Goal: Transaction & Acquisition: Purchase product/service

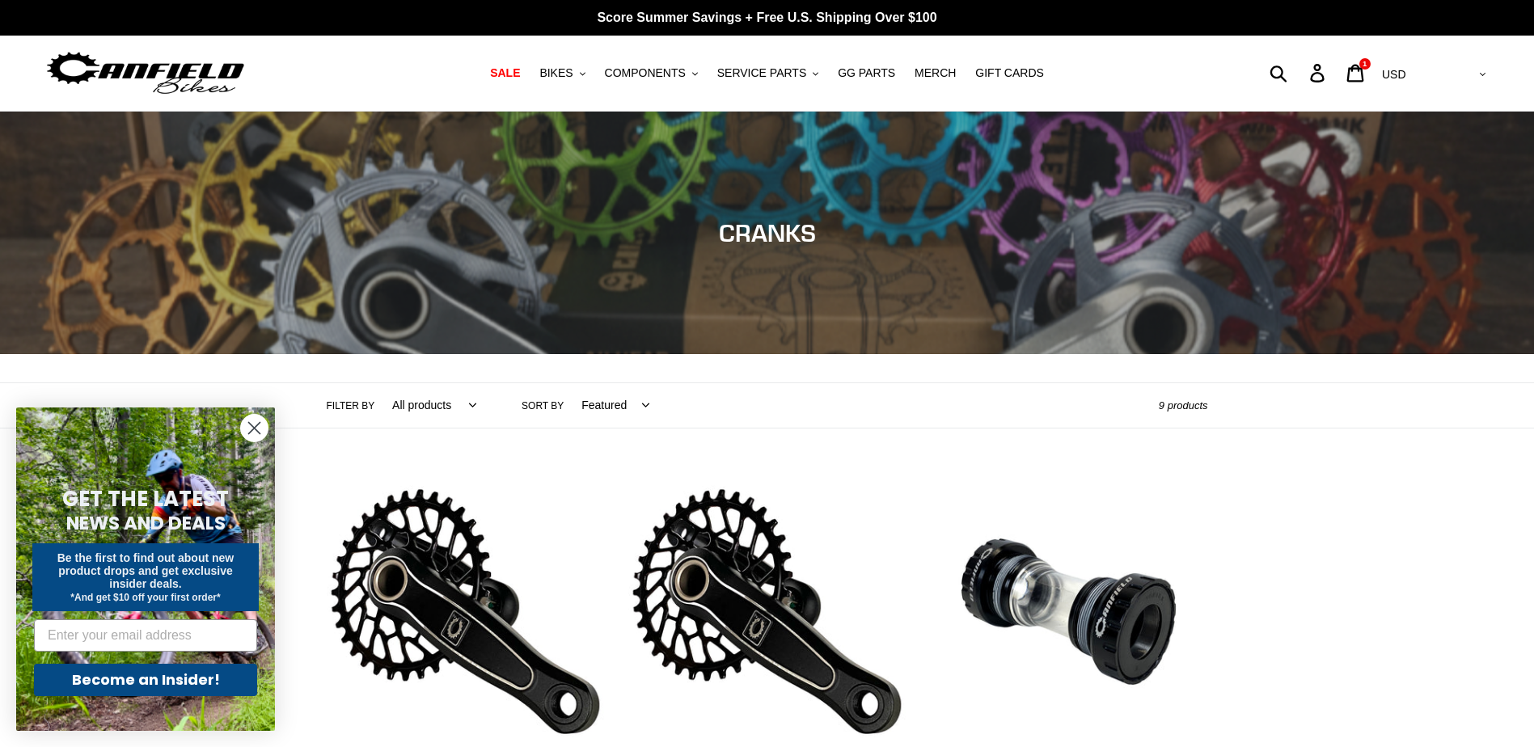
scroll to position [404, 0]
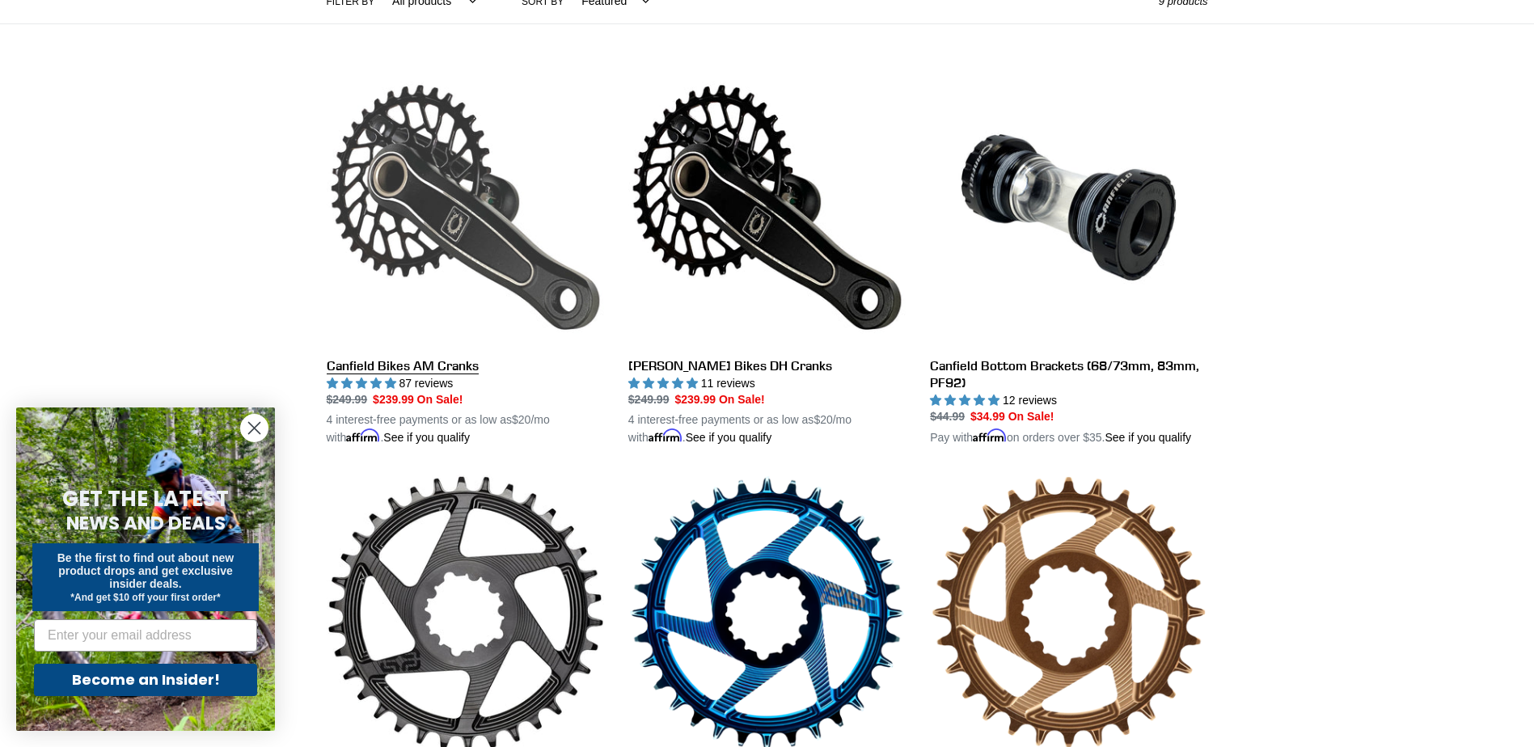
click at [425, 207] on link "Canfield Bikes AM Cranks" at bounding box center [465, 258] width 277 height 378
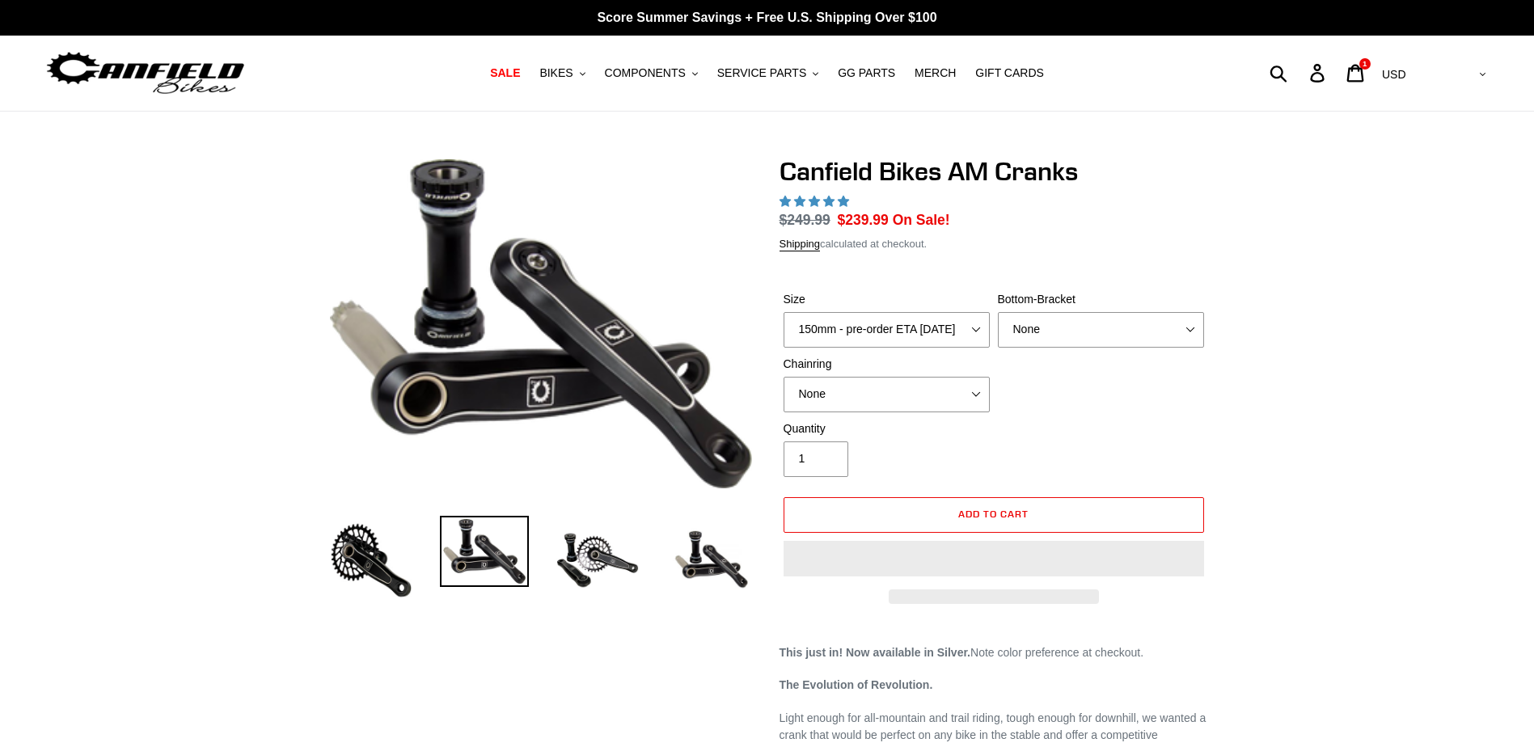
select select "highest-rating"
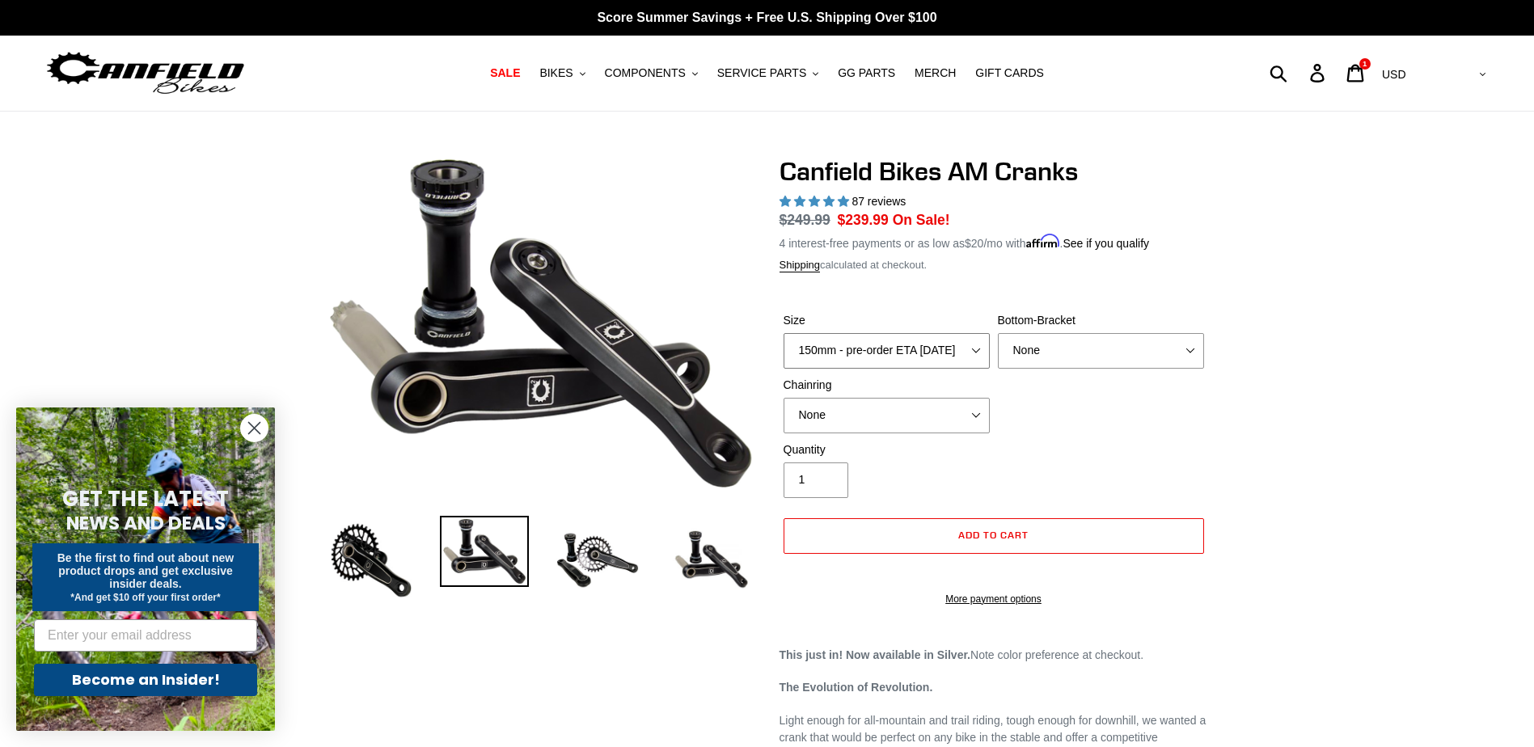
click at [965, 350] on select "150mm - pre-order ETA 9/30/25 155mm - pre-order ETA 9/30/25 160mm - pre-order E…" at bounding box center [886, 351] width 206 height 36
select select "160mm - pre-order ETA 9/30/25"
click at [783, 333] on select "150mm - pre-order ETA 9/30/25 155mm - pre-order ETA 9/30/25 160mm - pre-order E…" at bounding box center [886, 351] width 206 height 36
click at [1062, 349] on select "None BSA Threaded 68/73mm Press Fit PF92" at bounding box center [1101, 351] width 206 height 36
click at [998, 333] on select "None BSA Threaded 68/73mm Press Fit PF92" at bounding box center [1101, 351] width 206 height 36
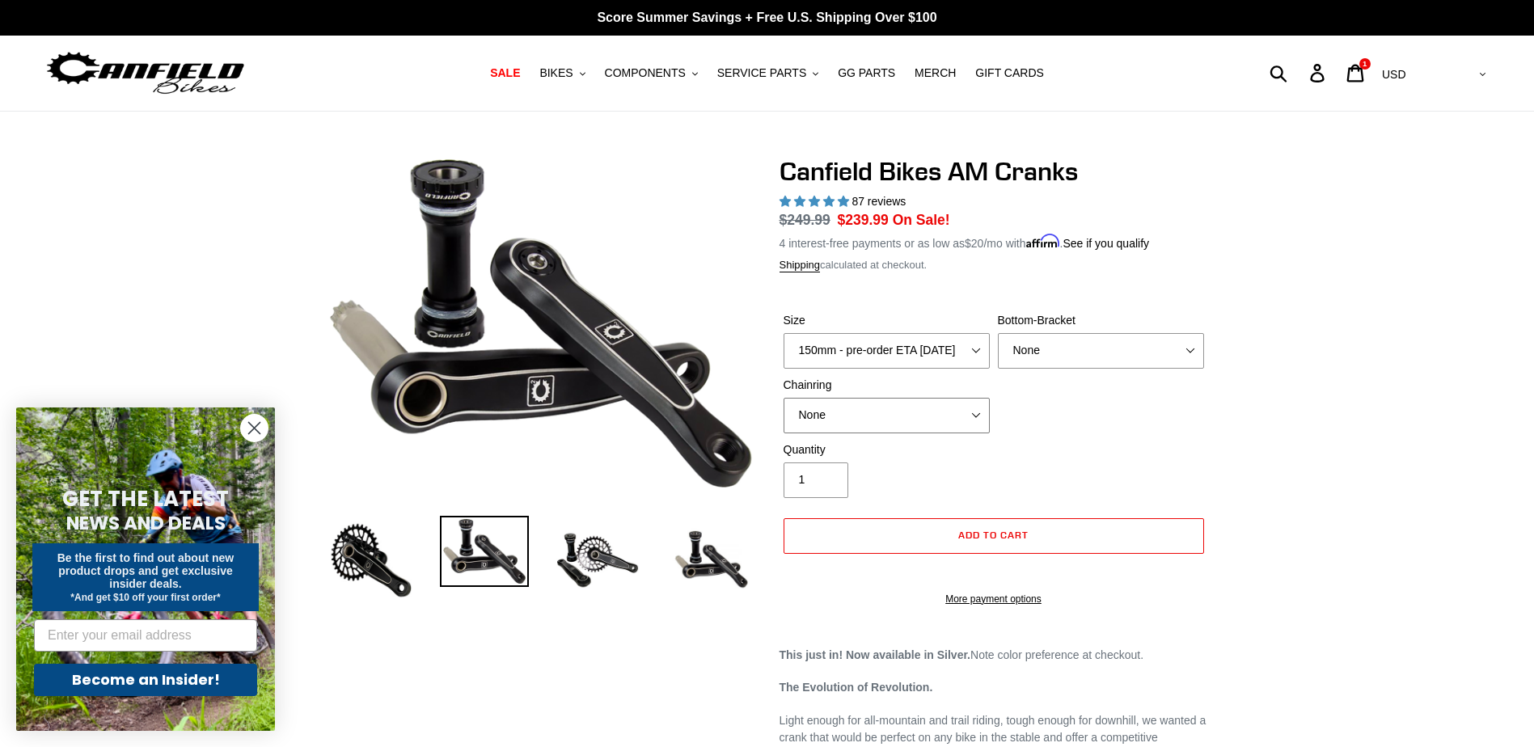
click at [957, 408] on select "None 30t Round (Boost 148) 30t Oval (Boost 148) 32t Round (Boost 148) 32t Oval …" at bounding box center [886, 416] width 206 height 36
click at [1107, 448] on div "Quantity 1" at bounding box center [993, 473] width 429 height 65
click at [841, 414] on select "None 30t Round (Boost 148) 30t Oval (Boost 148) 32t Round (Boost 148) 32t Oval …" at bounding box center [886, 416] width 206 height 36
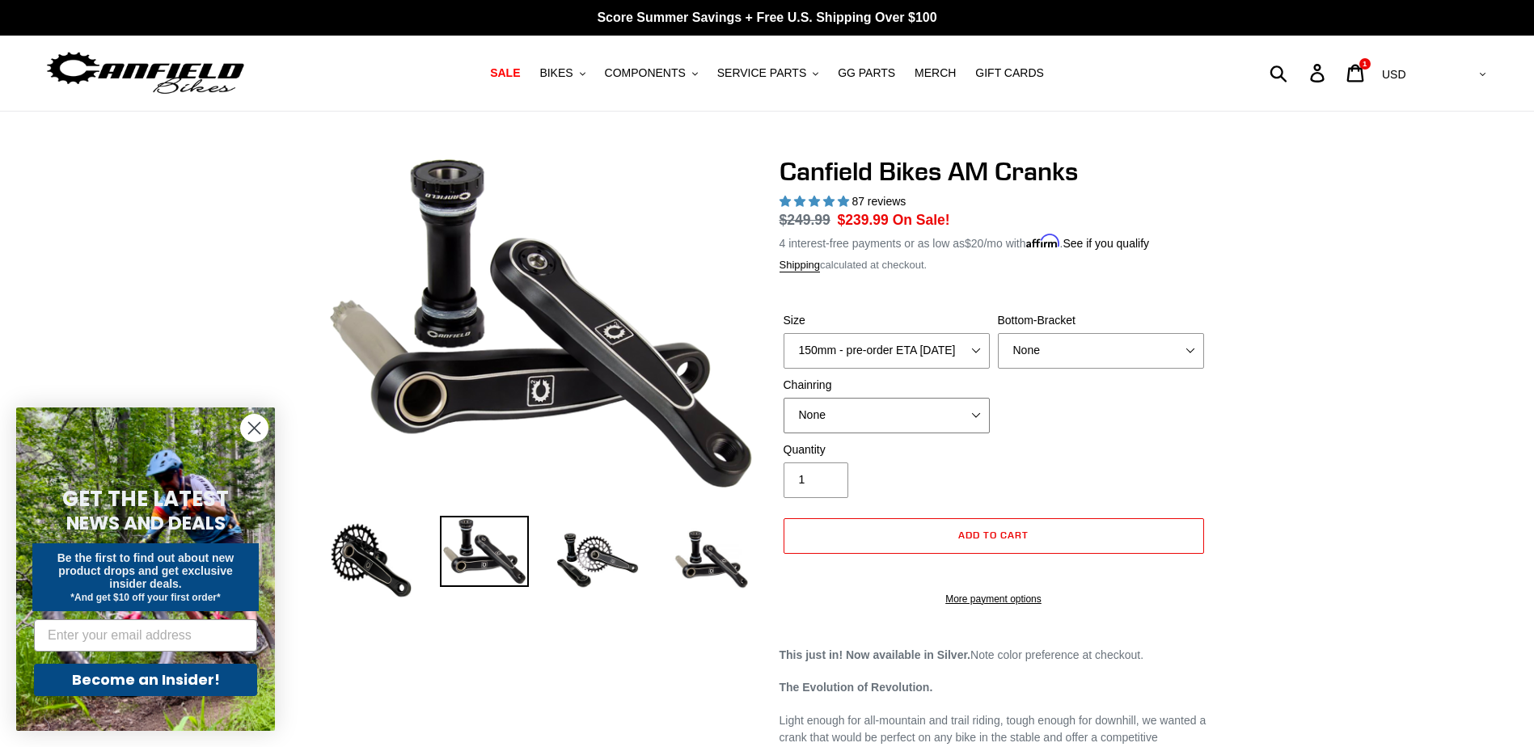
click at [841, 414] on select "None 30t Round (Boost 148) 30t Oval (Boost 148) 32t Round (Boost 148) 32t Oval …" at bounding box center [886, 416] width 206 height 36
click at [977, 414] on select "None 30t Round (Boost 148) 30t Oval (Boost 148) 32t Round (Boost 148) 32t Oval …" at bounding box center [886, 416] width 206 height 36
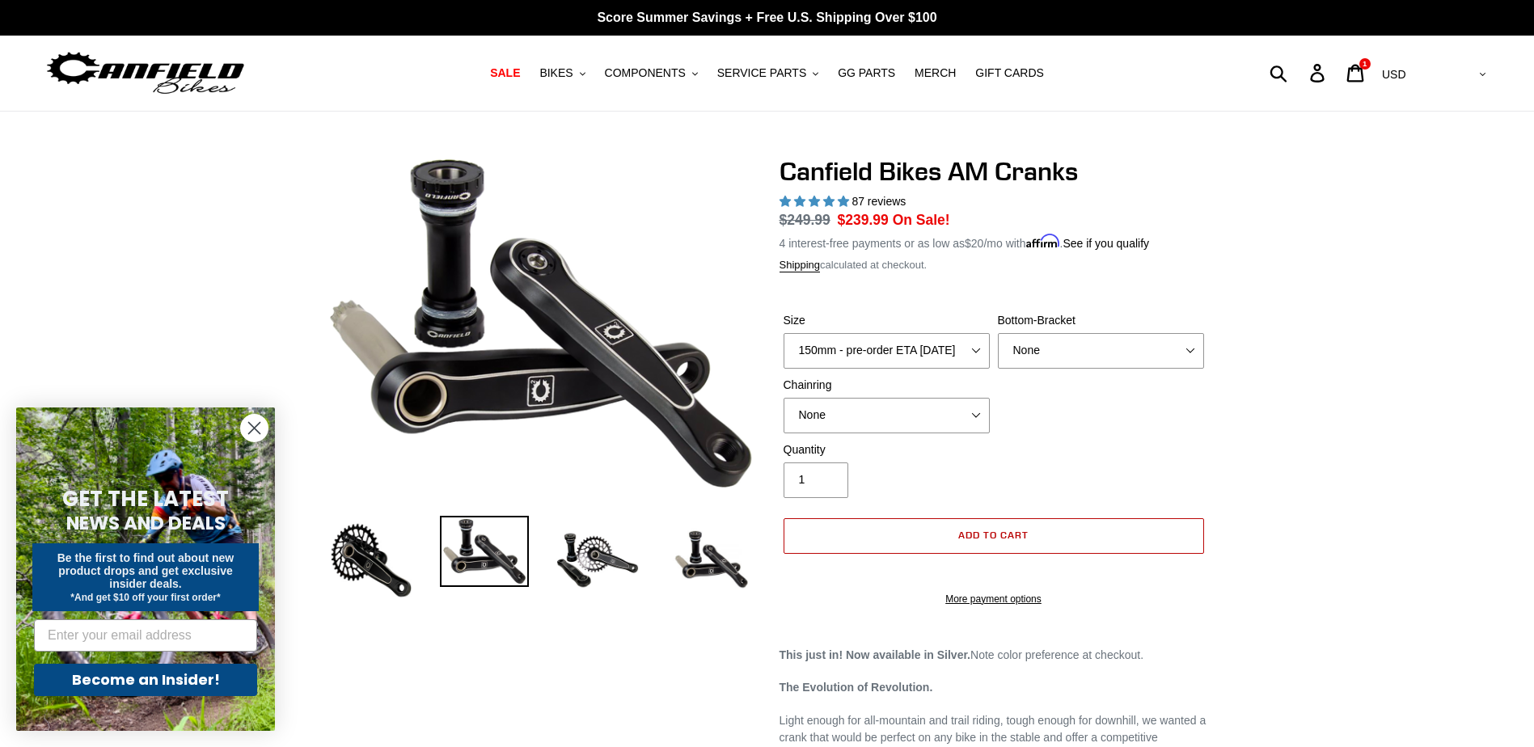
click at [927, 533] on button "Add to cart" at bounding box center [993, 536] width 420 height 36
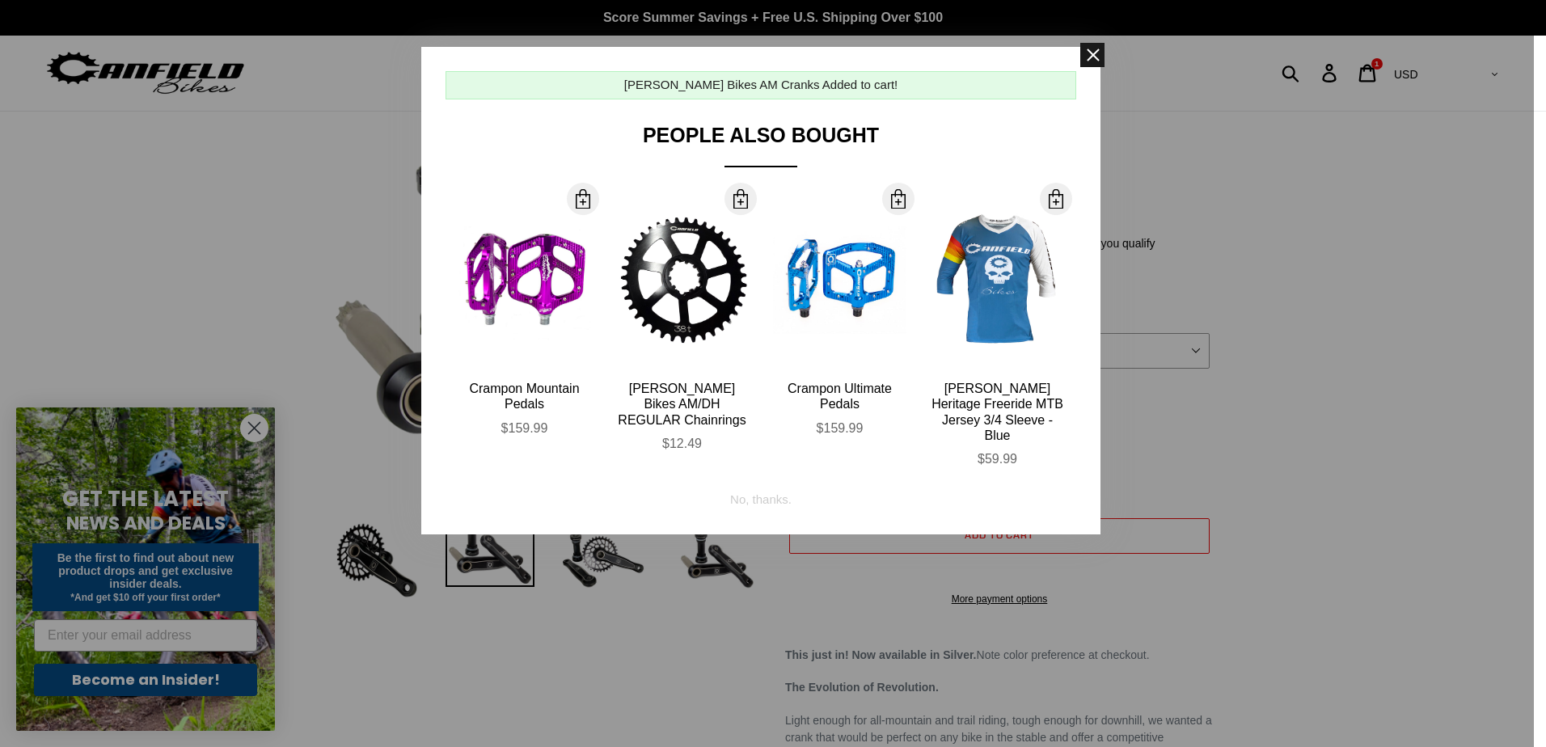
click at [1092, 62] on span at bounding box center [1092, 55] width 24 height 24
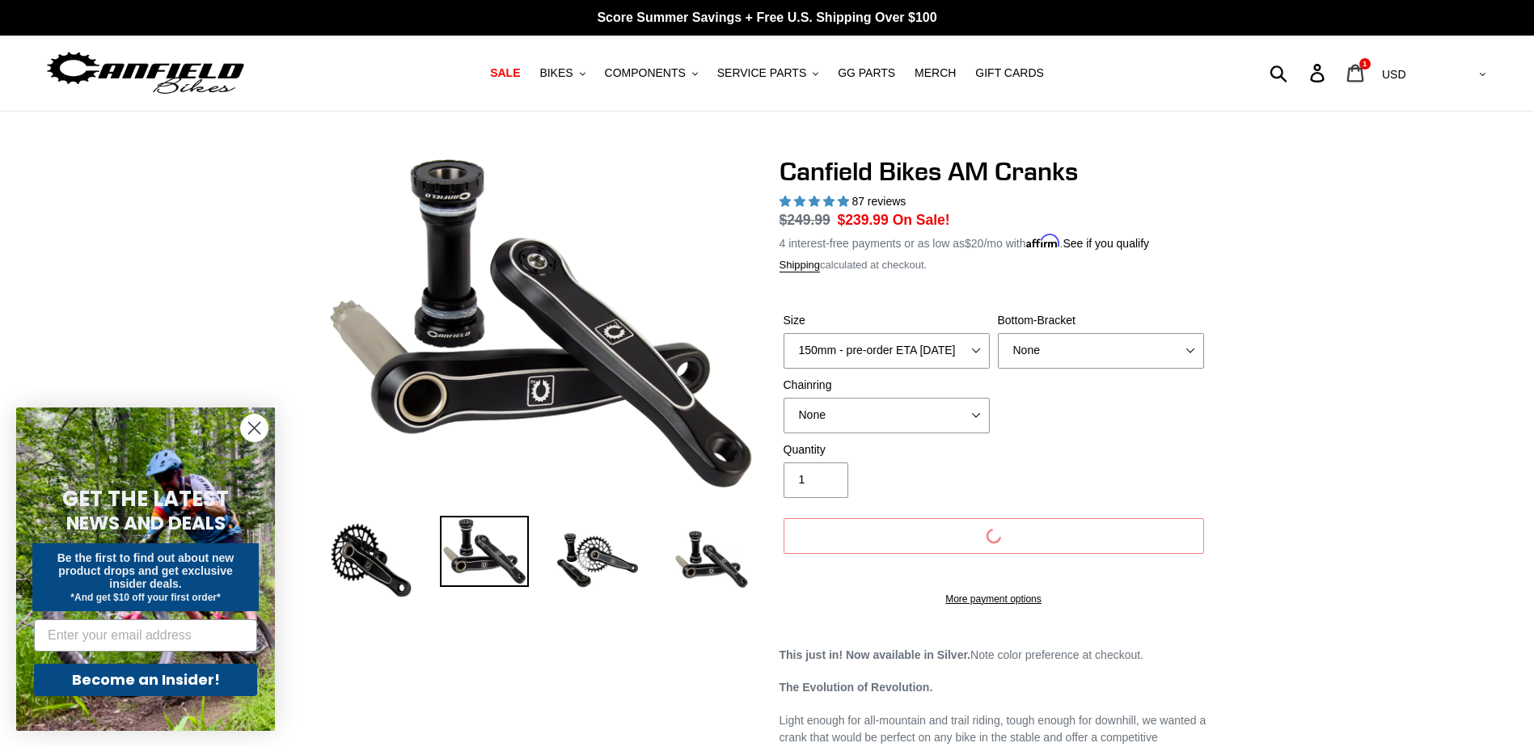
click at [1364, 71] on icon at bounding box center [1355, 73] width 18 height 19
